Goal: Find specific page/section: Find specific page/section

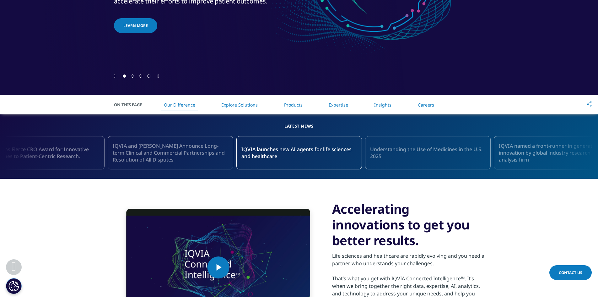
scroll to position [220, 0]
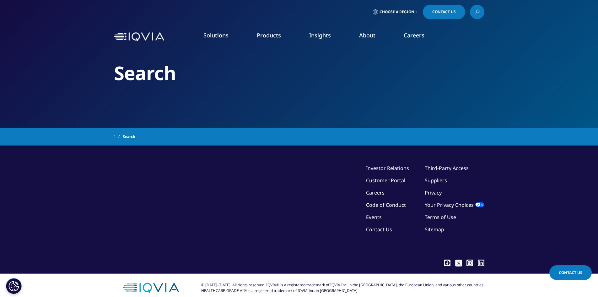
click at [475, 12] on icon at bounding box center [477, 12] width 5 height 8
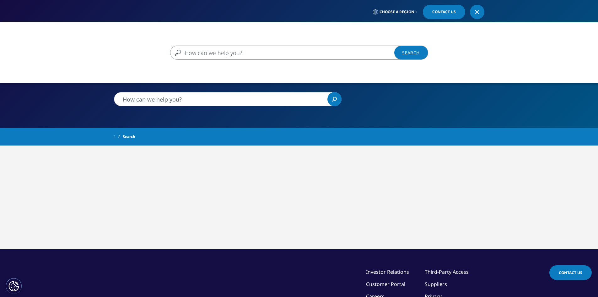
click at [127, 101] on div "Clear Search Loading" at bounding box center [299, 170] width 598 height 297
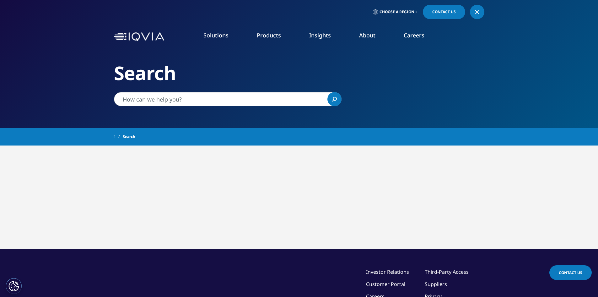
click at [175, 97] on input "Search" at bounding box center [228, 99] width 228 height 14
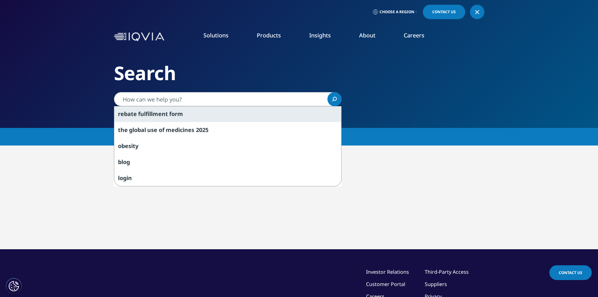
click at [153, 113] on span "fulfillment" at bounding box center [153, 114] width 30 height 8
type input "rebate fulfillment form"
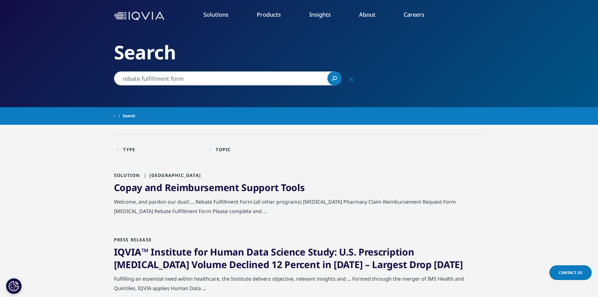
scroll to position [126, 0]
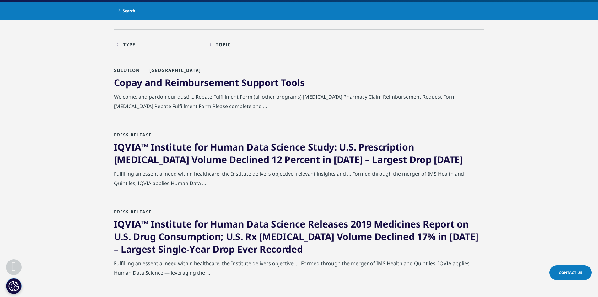
click at [196, 82] on link "Copay and Reimbursement Support Tools" at bounding box center [209, 82] width 191 height 13
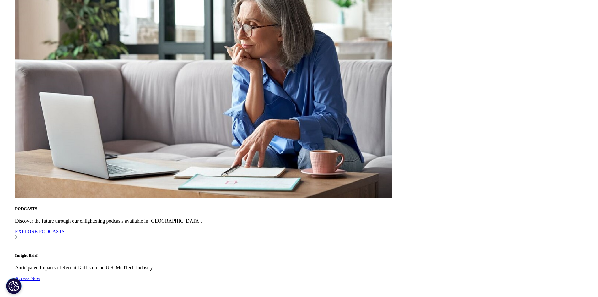
scroll to position [628, 0]
